Goal: Find specific page/section: Find specific page/section

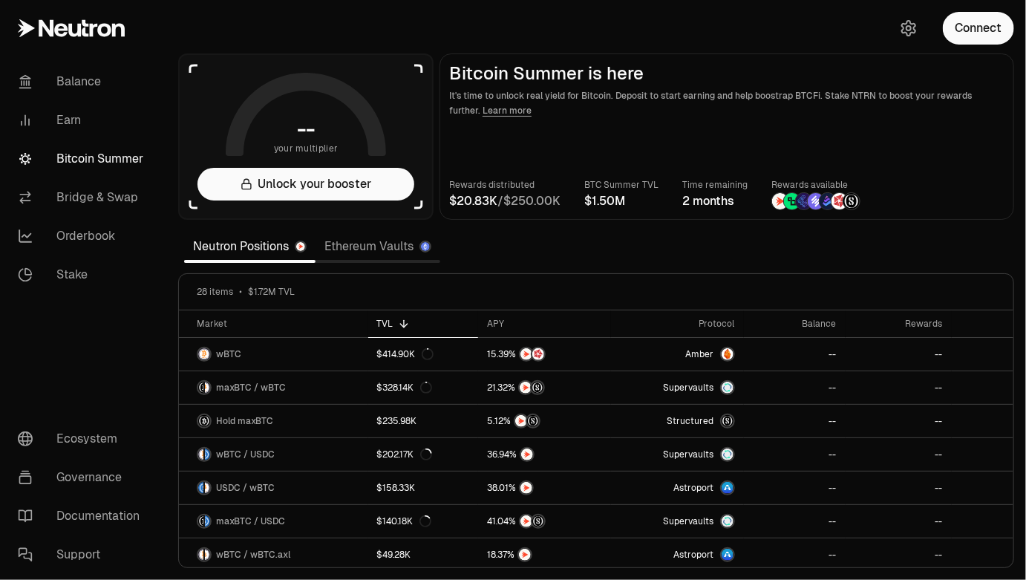
click at [375, 252] on link "Ethereum Vaults" at bounding box center [378, 247] width 125 height 30
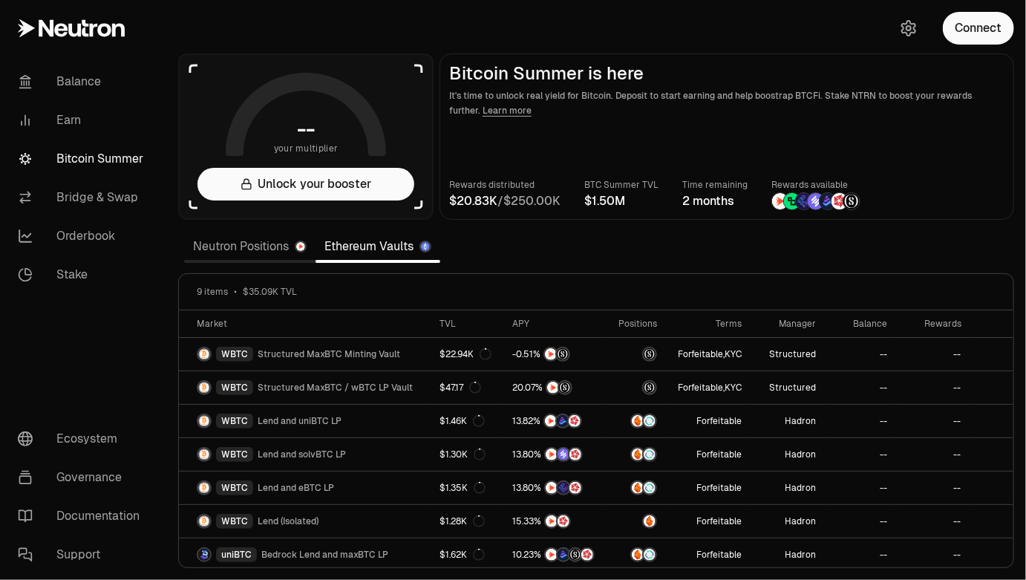
click at [255, 248] on link "Neutron Positions" at bounding box center [249, 247] width 131 height 30
